Goal: Find specific page/section: Find specific page/section

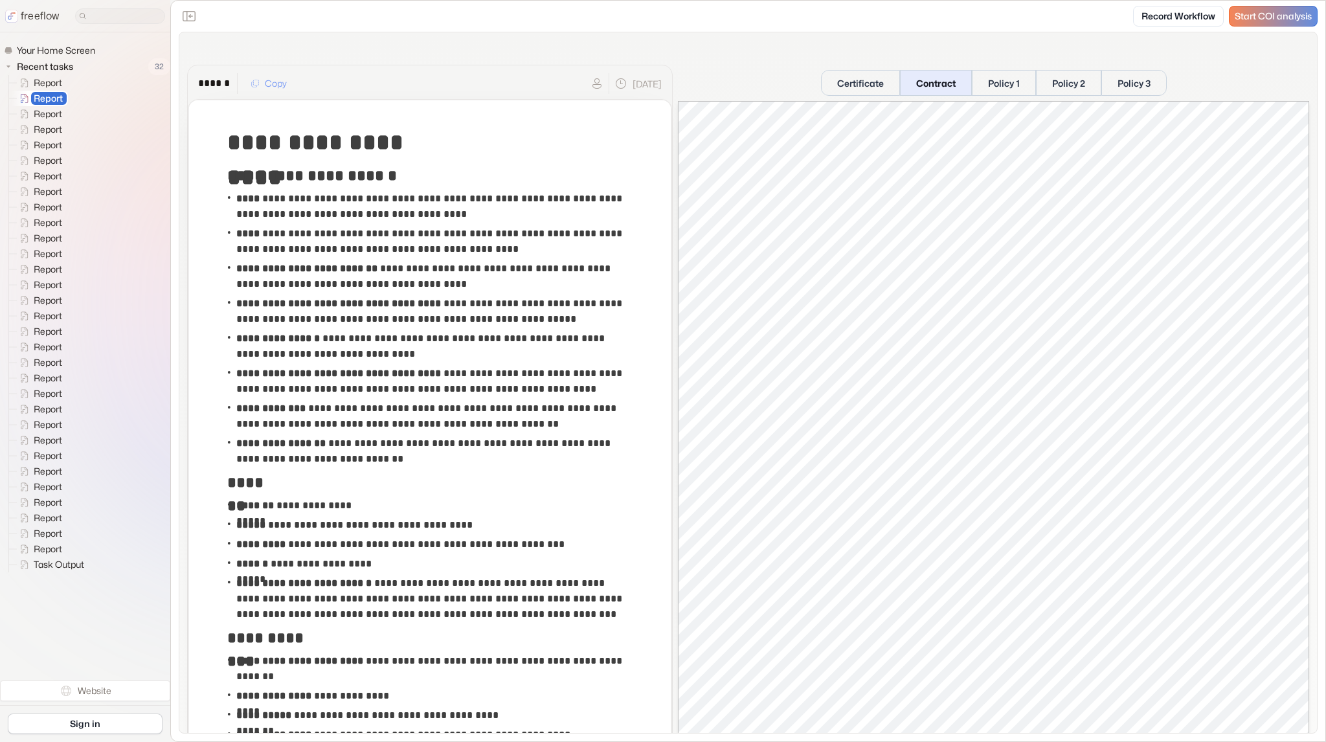
click at [944, 83] on button "Contract" at bounding box center [936, 83] width 72 height 26
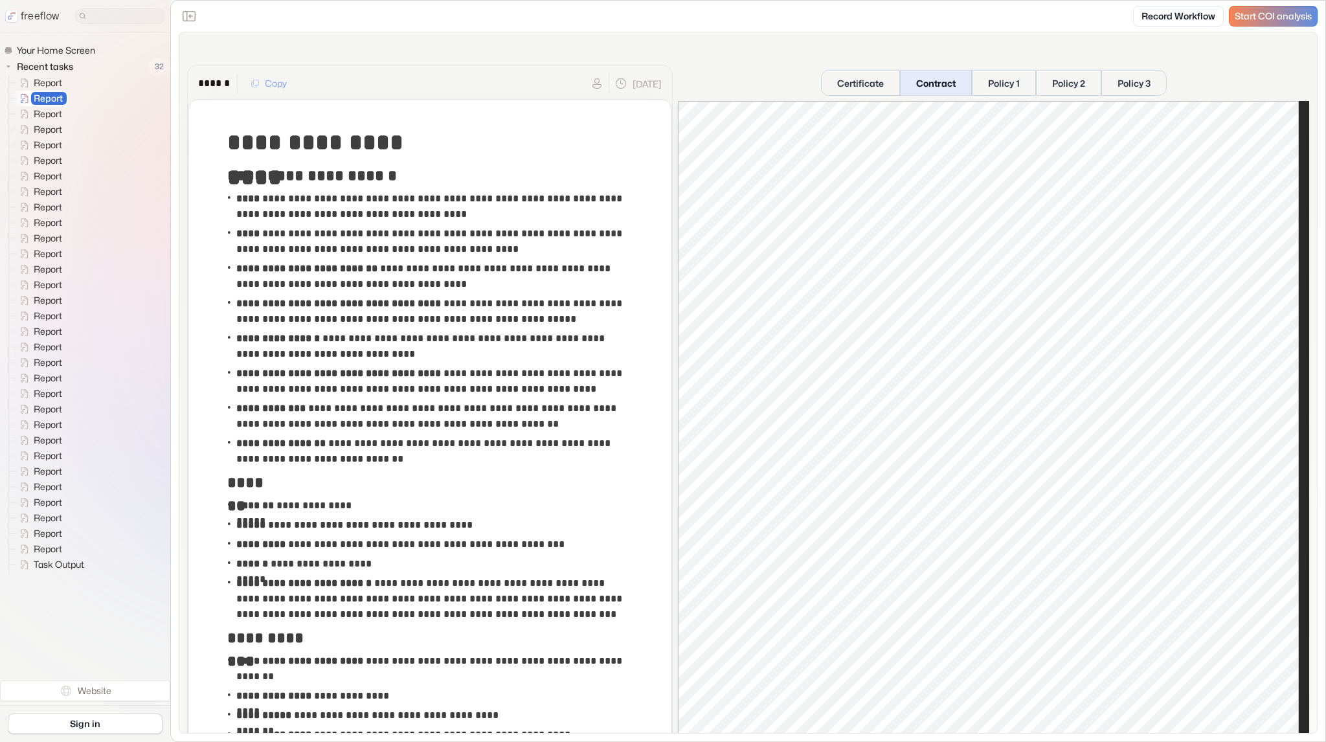
click at [936, 86] on button "Contract" at bounding box center [936, 83] width 72 height 26
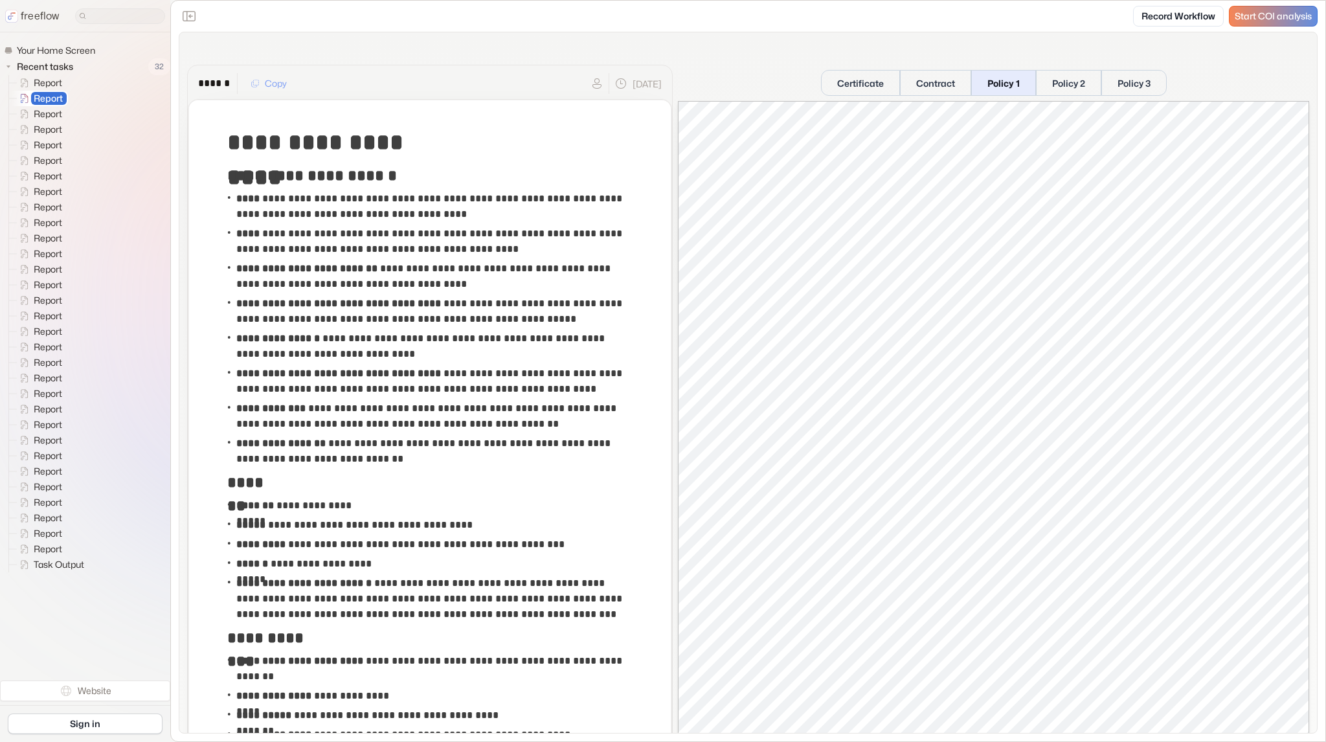
click at [996, 81] on button "Policy 1" at bounding box center [1003, 83] width 65 height 26
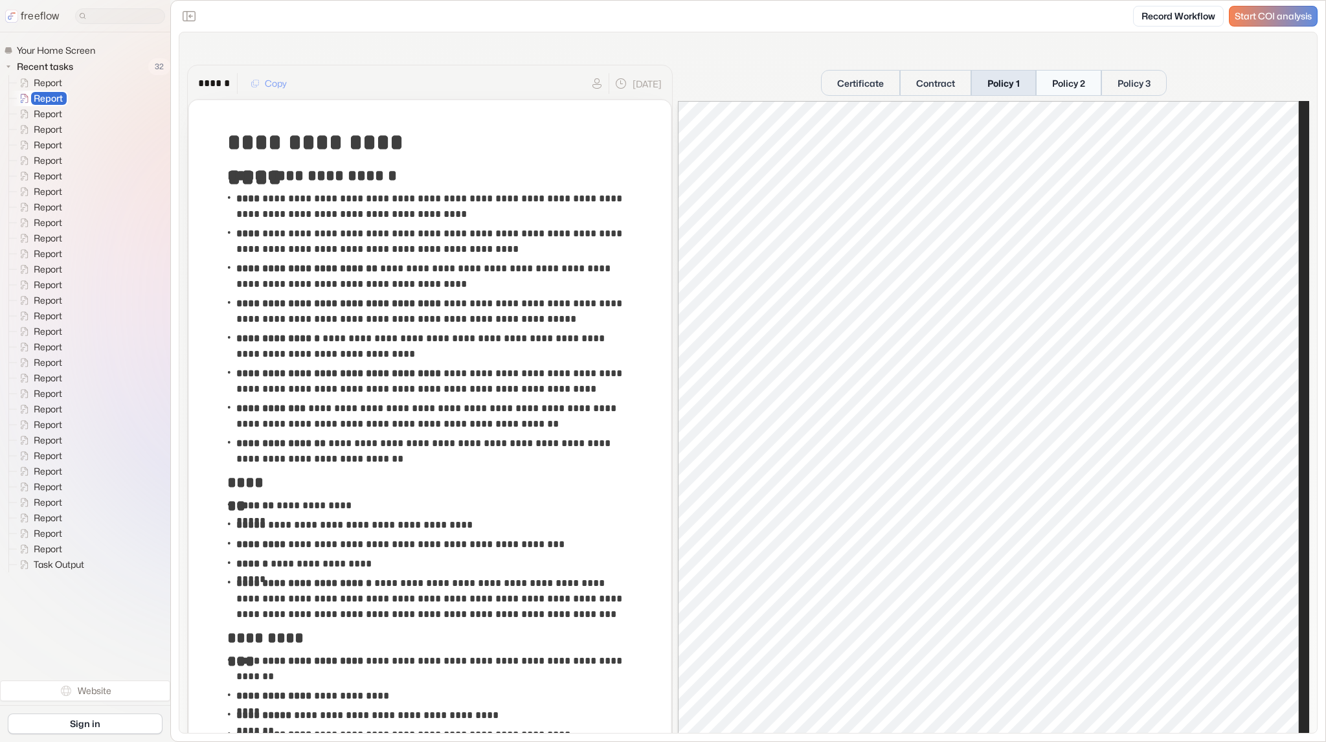
click at [1059, 81] on button "Policy 2" at bounding box center [1068, 83] width 65 height 26
click at [1116, 78] on button "Policy 3" at bounding box center [1133, 83] width 67 height 26
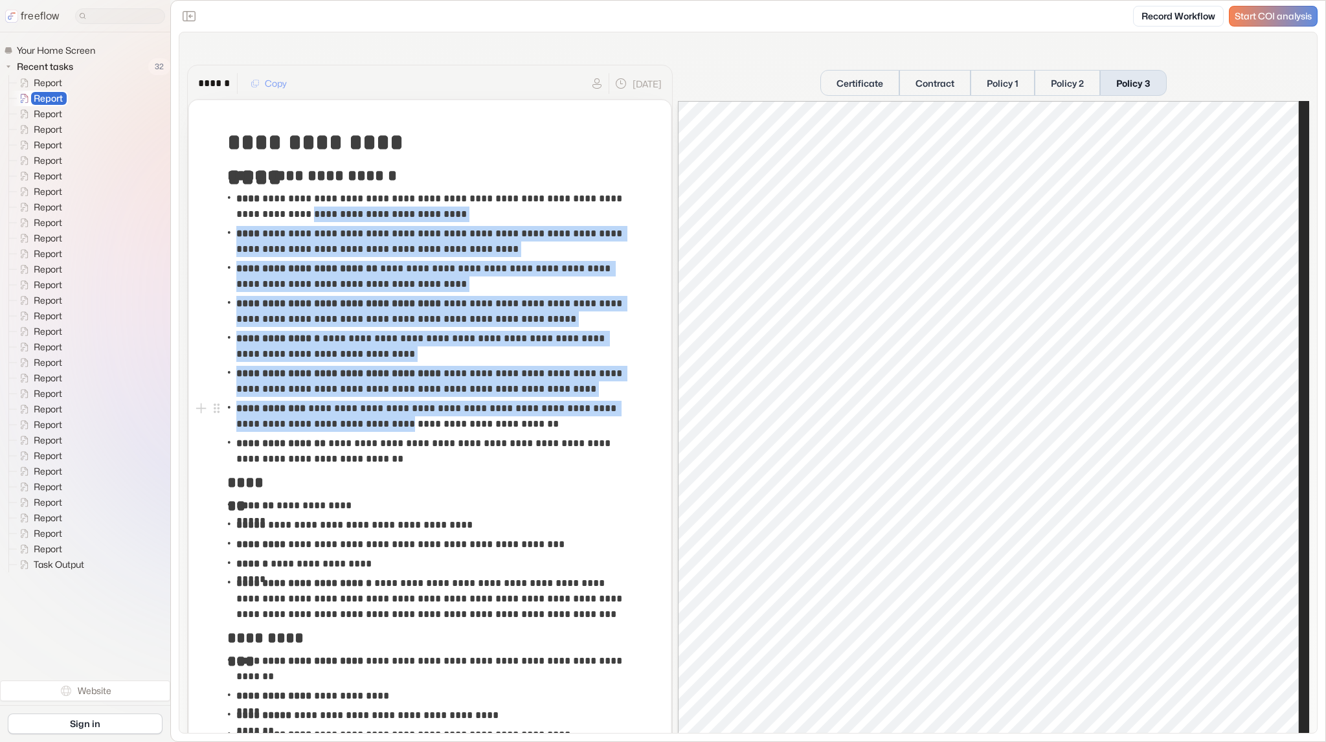
drag, startPoint x: 319, startPoint y: 208, endPoint x: 399, endPoint y: 423, distance: 229.5
click at [827, 95] on button "Certificate" at bounding box center [859, 83] width 79 height 26
click at [947, 87] on button "Contract" at bounding box center [936, 83] width 71 height 26
click at [841, 84] on button "Certificate" at bounding box center [860, 83] width 79 height 26
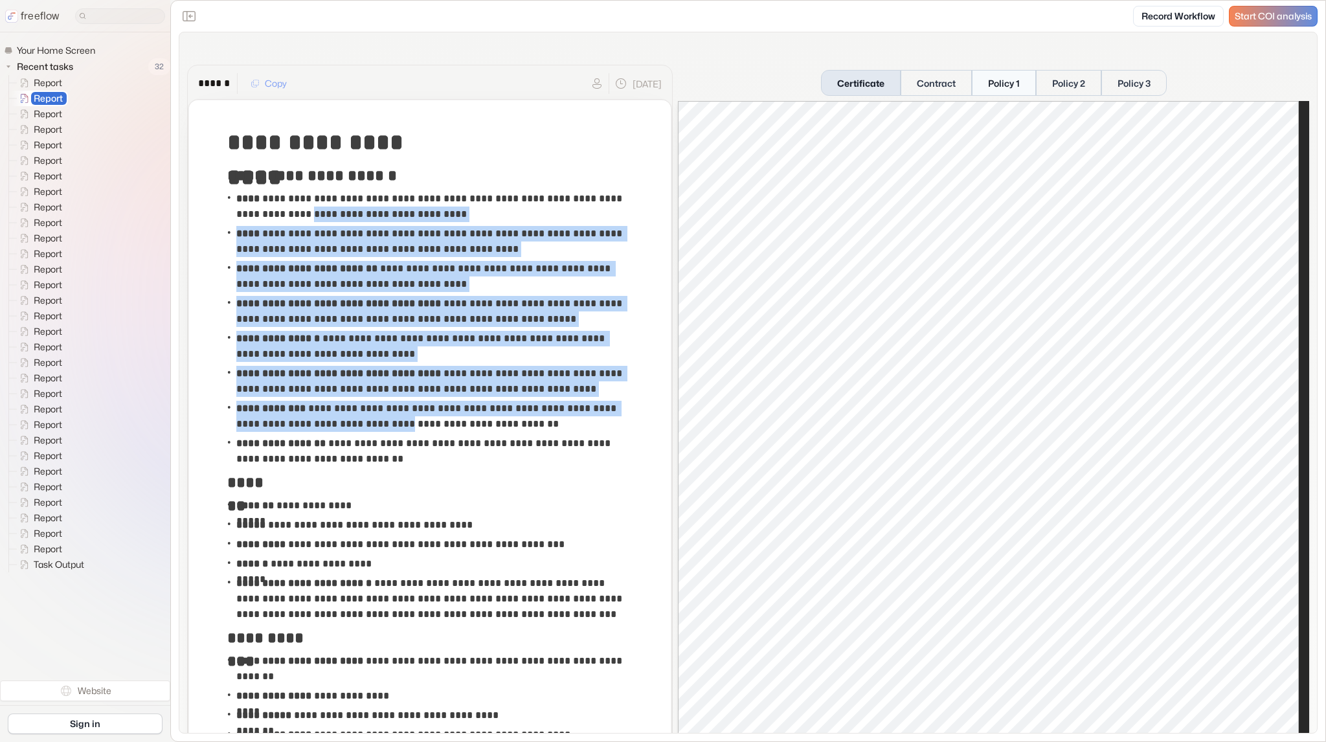
click at [1007, 82] on button "Policy 1" at bounding box center [1004, 83] width 64 height 26
click at [872, 78] on button "Certificate" at bounding box center [861, 83] width 80 height 26
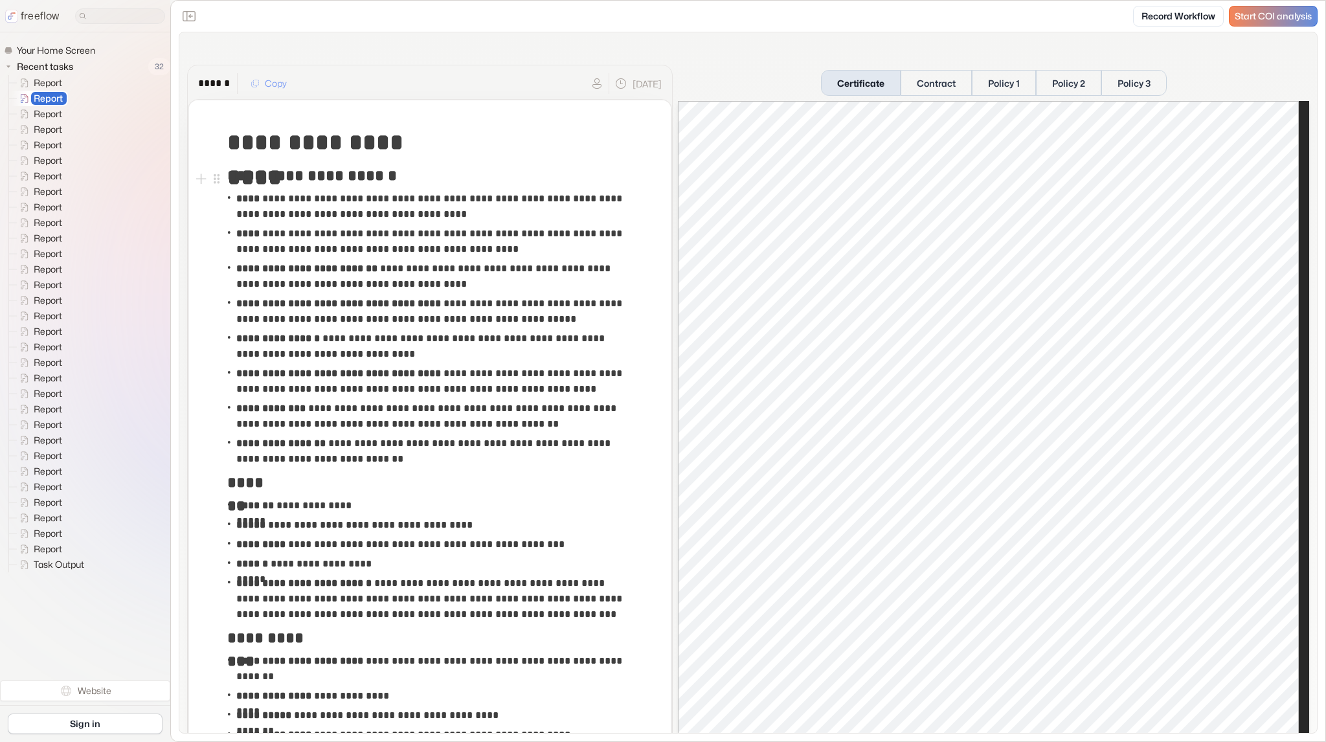
click at [453, 189] on div "**********" at bounding box center [429, 206] width 405 height 35
